Goal: Find specific page/section: Find specific page/section

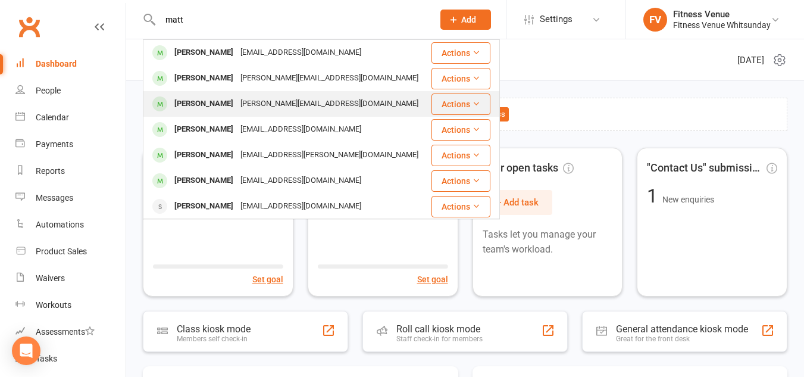
type input "matt"
click at [237, 104] on div "[PERSON_NAME][EMAIL_ADDRESS][DOMAIN_NAME]" at bounding box center [329, 103] width 185 height 17
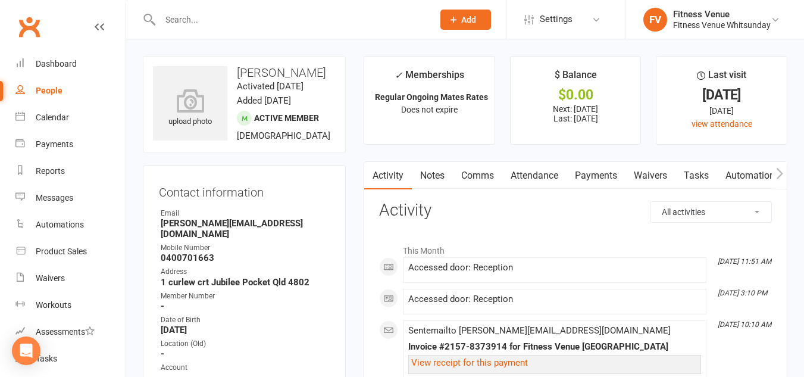
click at [191, 22] on input "text" at bounding box center [290, 19] width 268 height 17
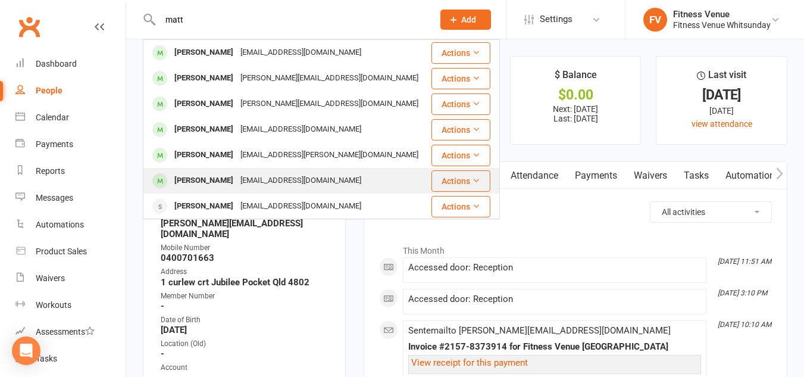
type input "matt"
click at [203, 180] on div "[PERSON_NAME]" at bounding box center [204, 180] width 66 height 17
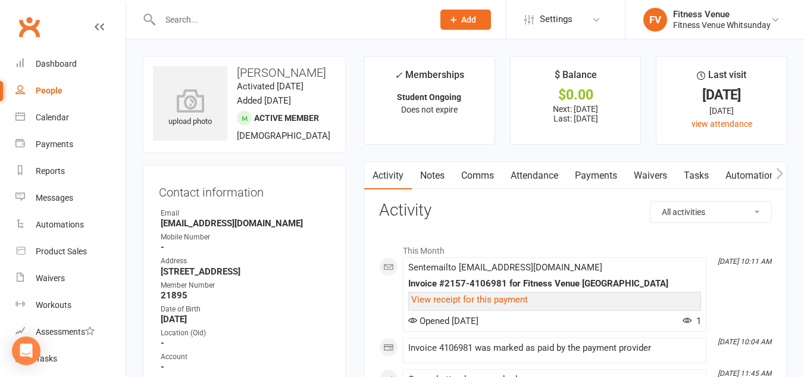
click at [193, 19] on input "text" at bounding box center [290, 19] width 268 height 17
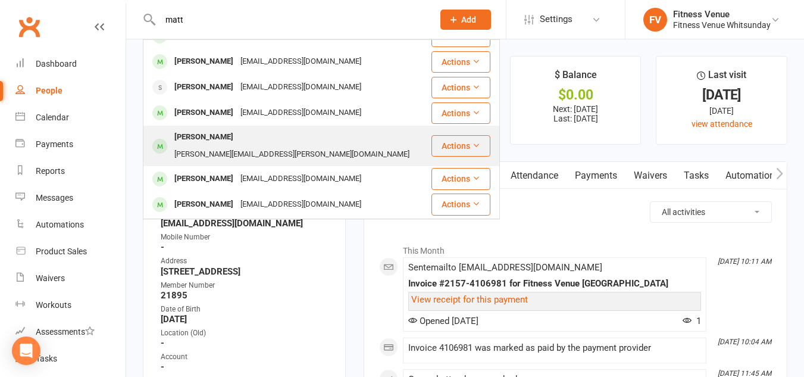
scroll to position [178, 0]
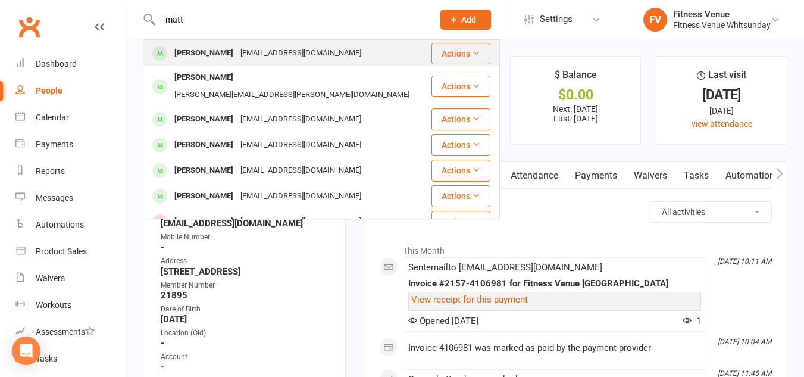
type input "matt"
click at [225, 58] on div "[PERSON_NAME]" at bounding box center [204, 53] width 66 height 17
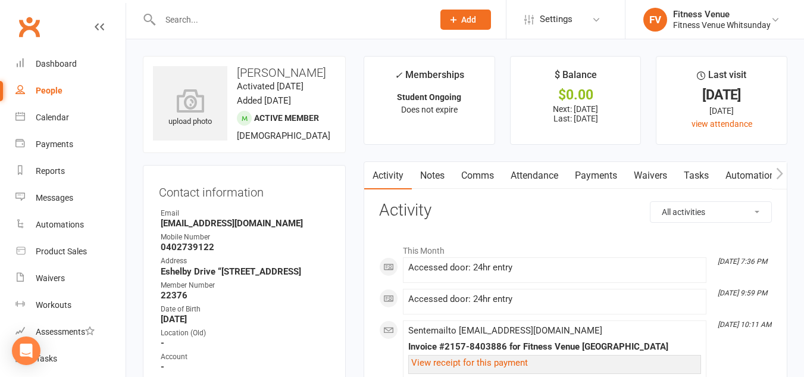
click at [199, 21] on input "text" at bounding box center [290, 19] width 268 height 17
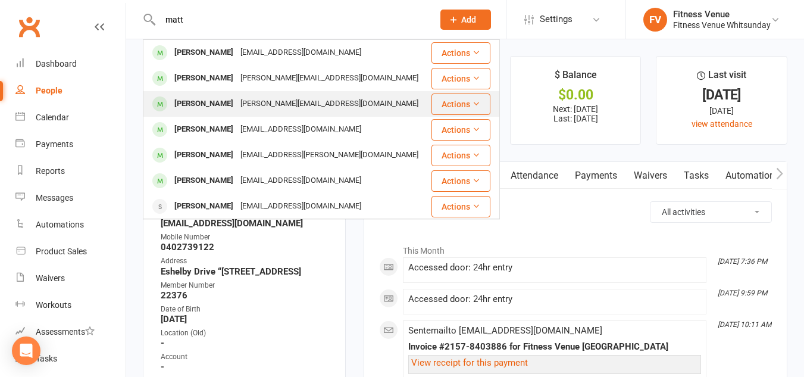
type input "matt"
click at [203, 106] on div "[PERSON_NAME]" at bounding box center [204, 103] width 66 height 17
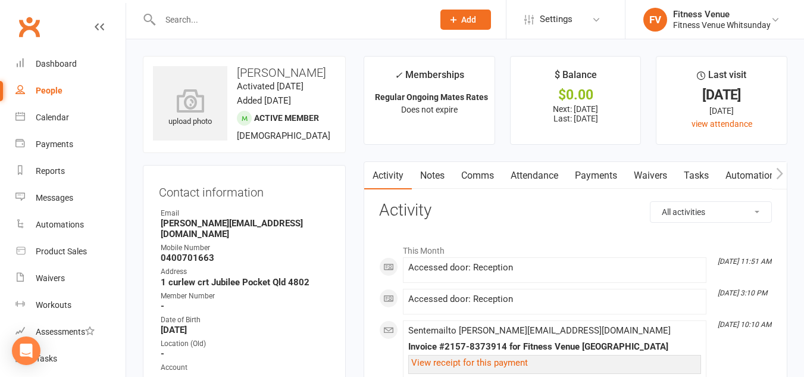
click at [190, 23] on input "text" at bounding box center [290, 19] width 268 height 17
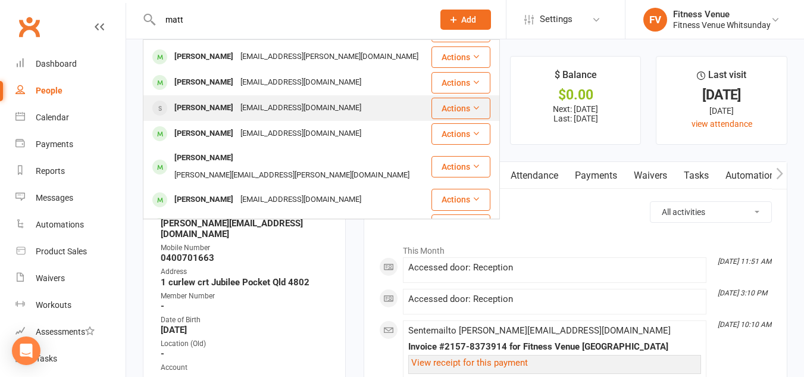
scroll to position [119, 0]
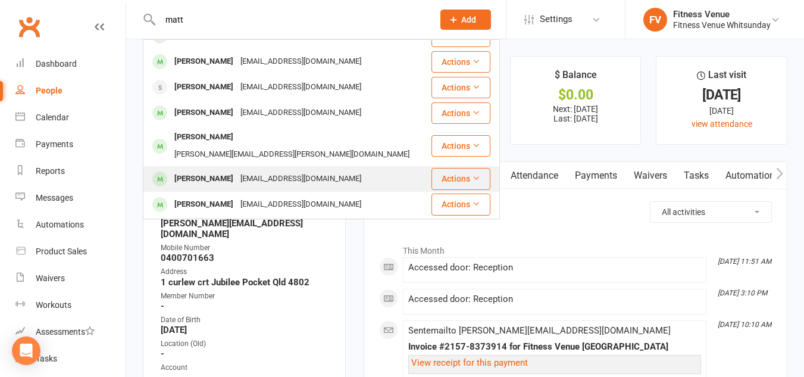
type input "matt"
click at [221, 170] on div "[PERSON_NAME]" at bounding box center [204, 178] width 66 height 17
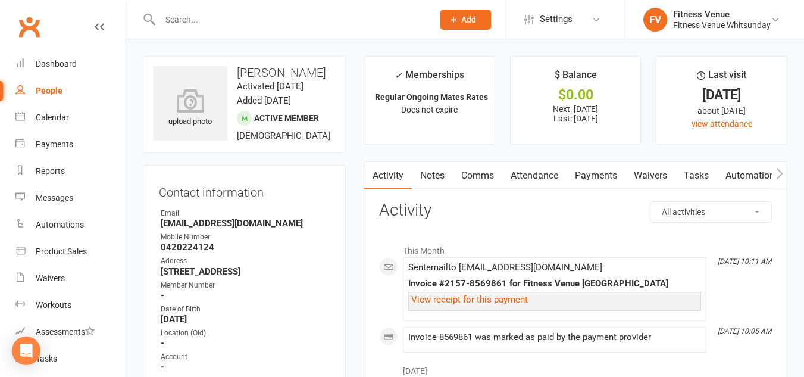
click at [188, 15] on input "text" at bounding box center [290, 19] width 268 height 17
type input "matt"
